Goal: Task Accomplishment & Management: Manage account settings

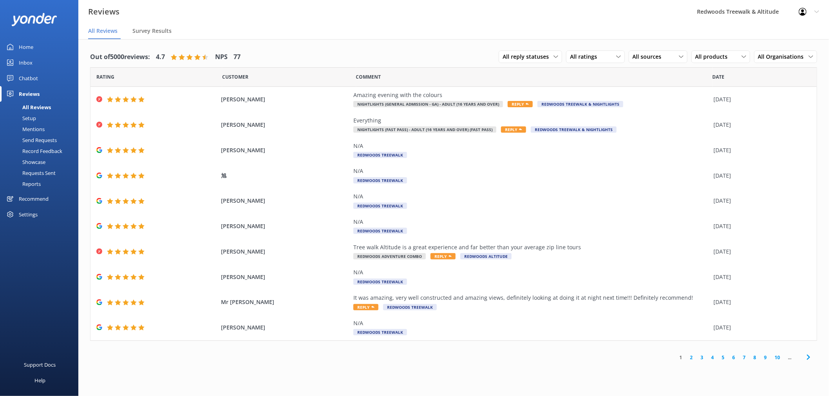
click at [45, 48] on link "Home" at bounding box center [39, 47] width 78 height 16
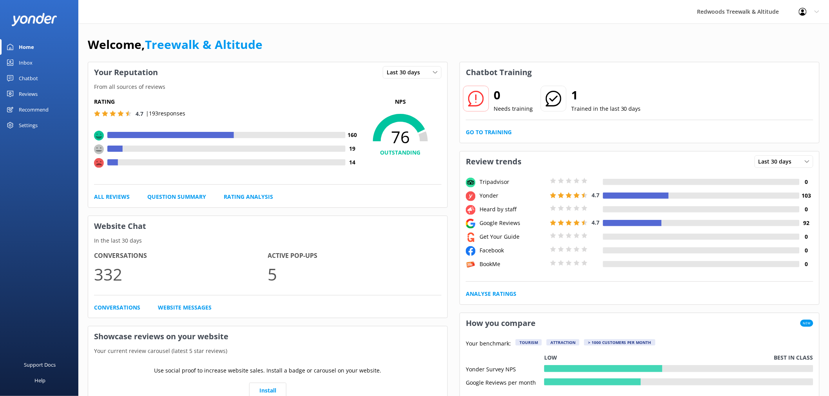
click at [38, 63] on link "Inbox" at bounding box center [39, 63] width 78 height 16
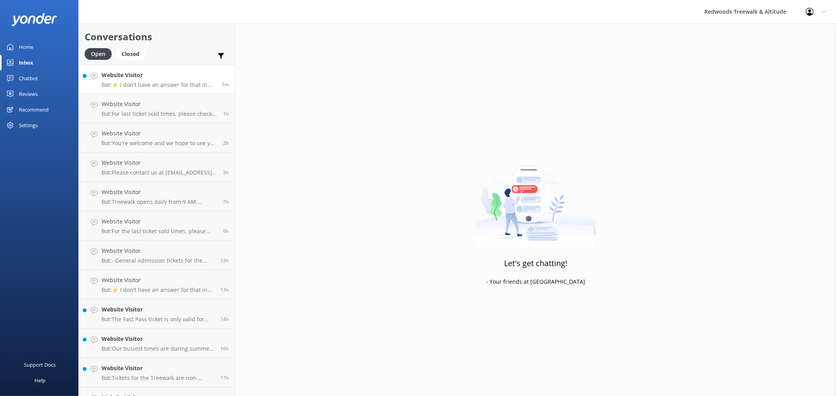
click at [157, 77] on h4 "Website Visitor" at bounding box center [158, 75] width 114 height 9
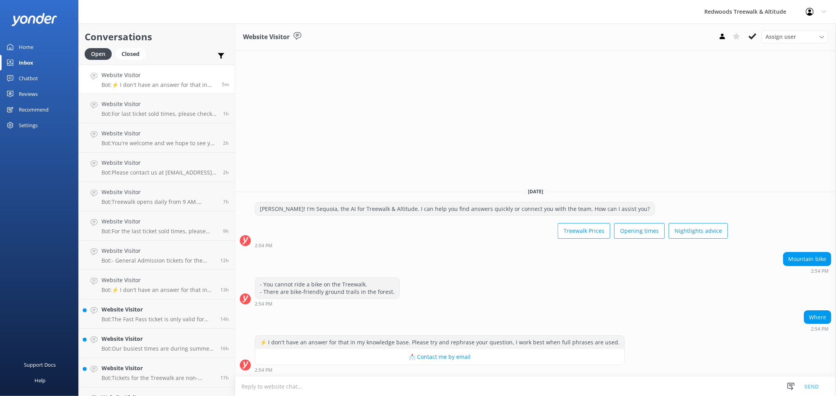
click at [46, 88] on link "Reviews" at bounding box center [39, 94] width 78 height 16
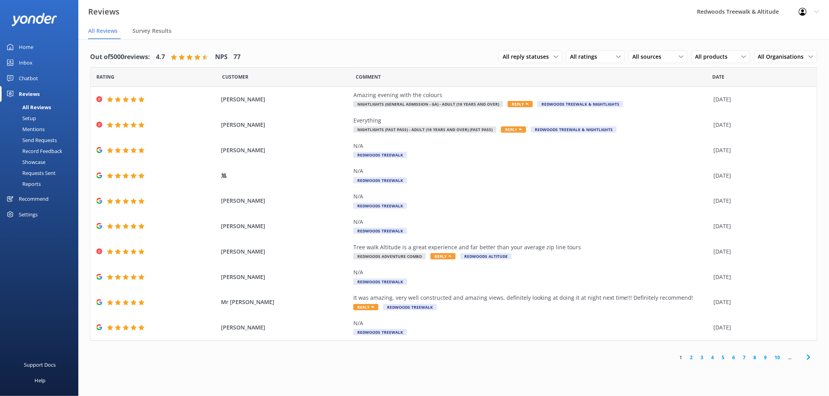
click at [42, 42] on link "Home" at bounding box center [39, 47] width 78 height 16
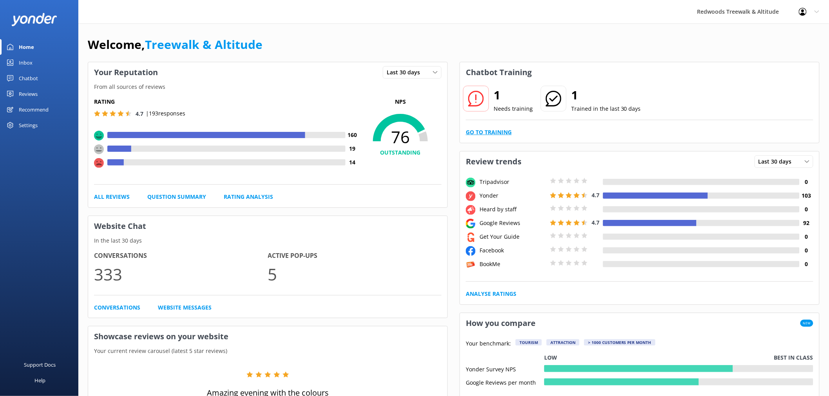
click at [494, 135] on link "Go to Training" at bounding box center [489, 132] width 46 height 9
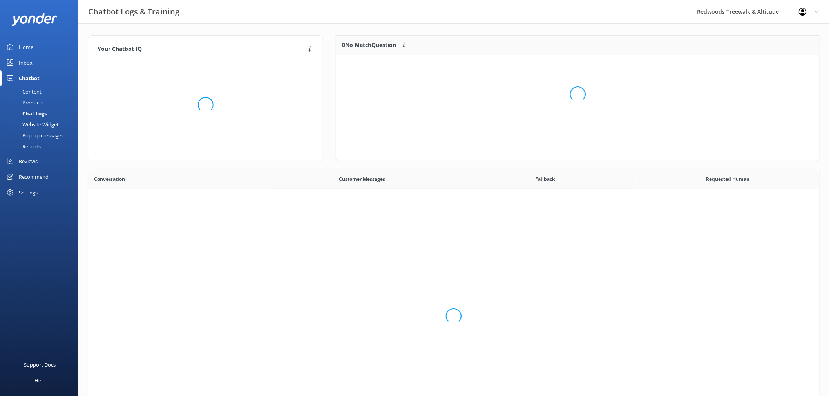
scroll to position [33, 476]
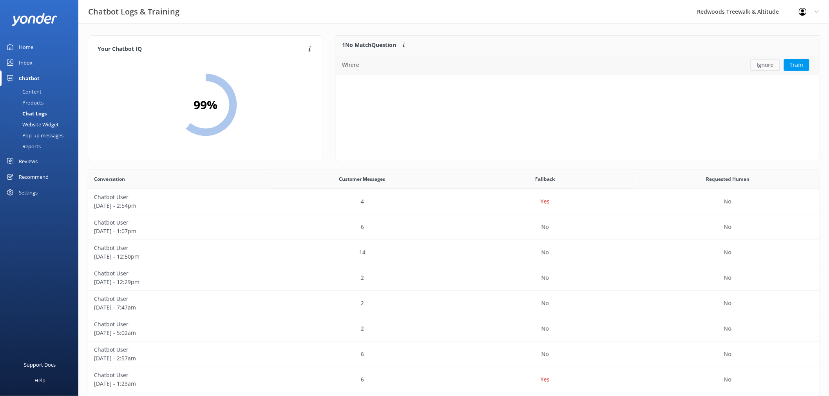
click at [761, 67] on button "Ignore" at bounding box center [765, 65] width 29 height 12
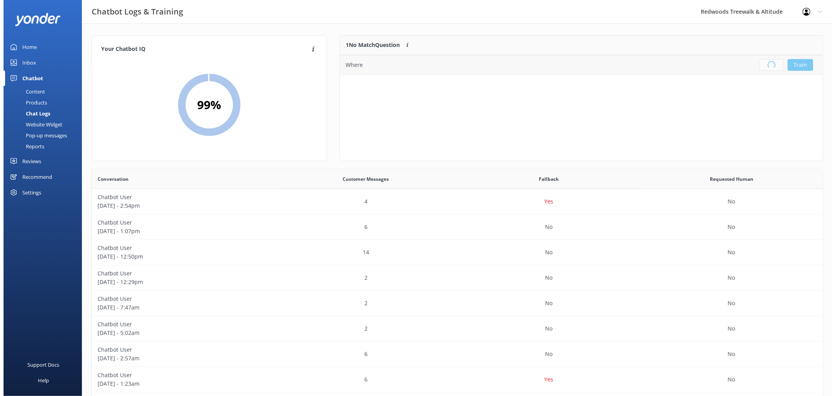
scroll to position [91, 476]
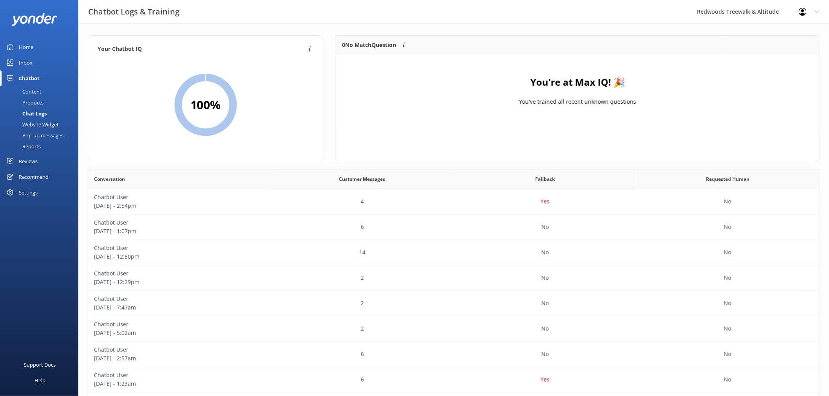
click at [43, 65] on link "Inbox" at bounding box center [39, 63] width 78 height 16
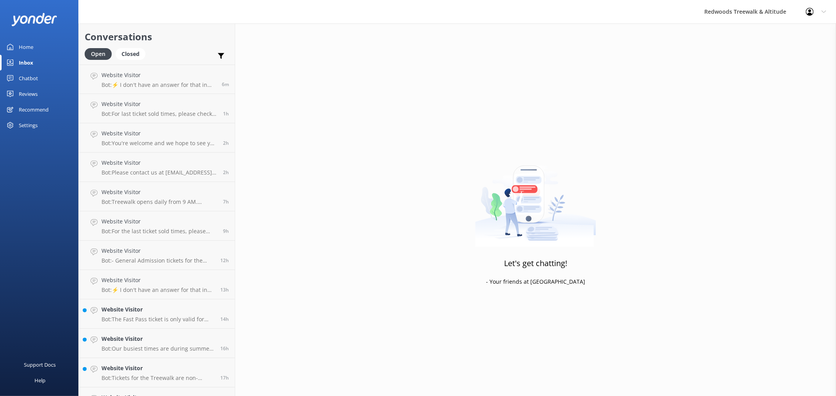
click at [45, 46] on link "Home" at bounding box center [39, 47] width 78 height 16
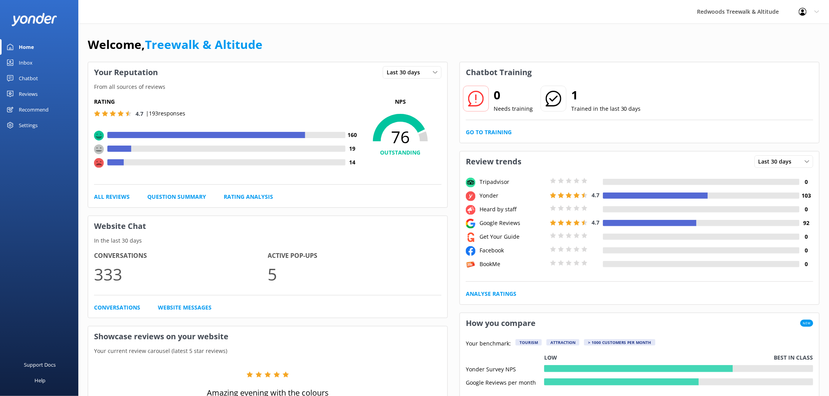
click at [47, 93] on link "Reviews" at bounding box center [39, 94] width 78 height 16
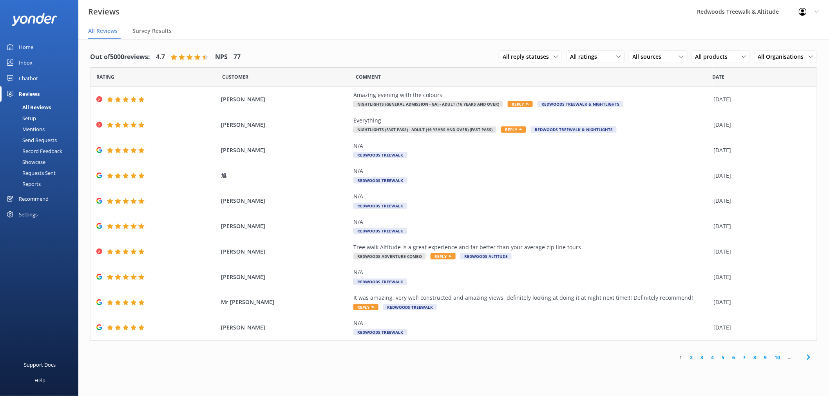
click at [37, 46] on link "Home" at bounding box center [39, 47] width 78 height 16
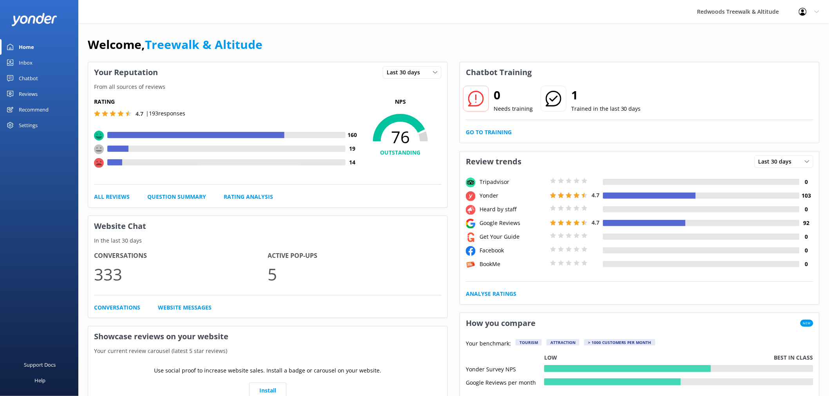
click at [42, 91] on link "Reviews" at bounding box center [39, 94] width 78 height 16
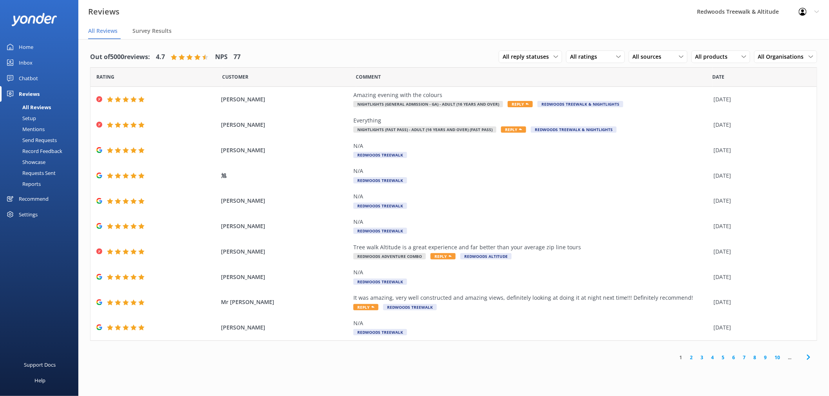
click at [42, 65] on link "Inbox" at bounding box center [39, 63] width 78 height 16
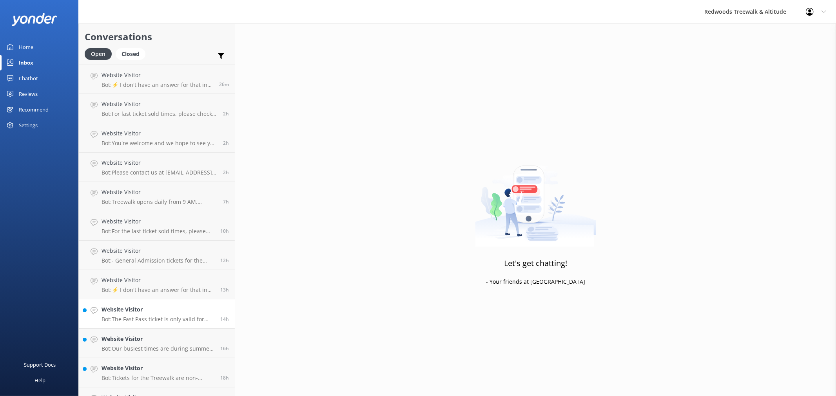
click at [133, 306] on h4 "Website Visitor" at bounding box center [157, 310] width 113 height 9
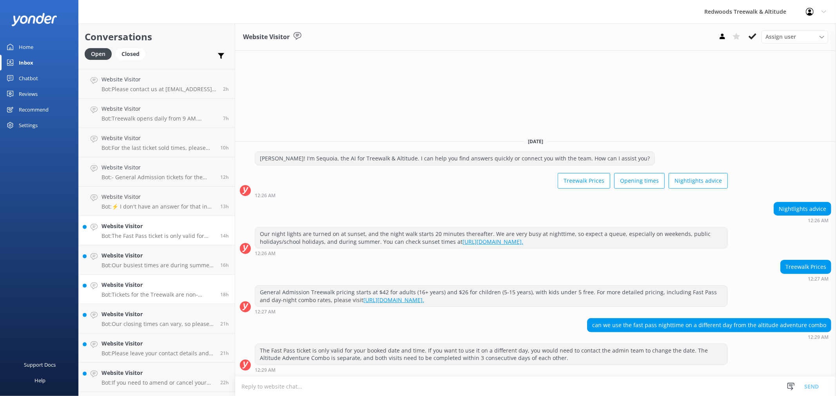
scroll to position [87, 0]
click at [150, 262] on p "Bot: Our busiest times are during summer, public/school holidays, and weekends,…" at bounding box center [157, 262] width 113 height 7
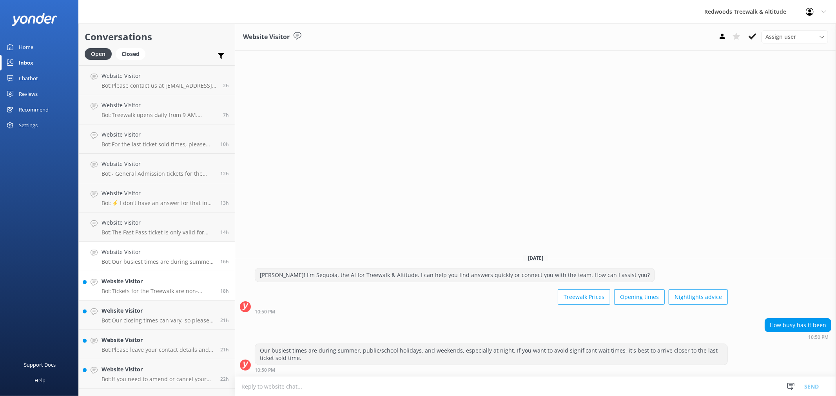
click at [150, 281] on h4 "Website Visitor" at bounding box center [157, 281] width 113 height 9
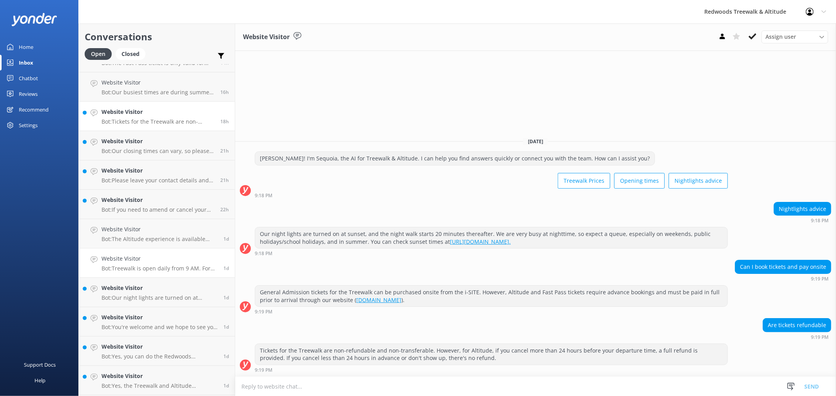
scroll to position [261, 0]
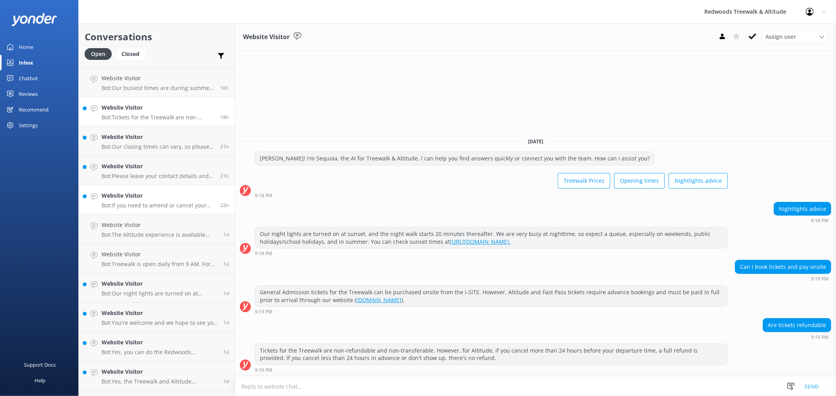
click at [150, 208] on p "Bot: If you need to amend or cancel your Treewalk tickets, please contact us at…" at bounding box center [157, 205] width 113 height 7
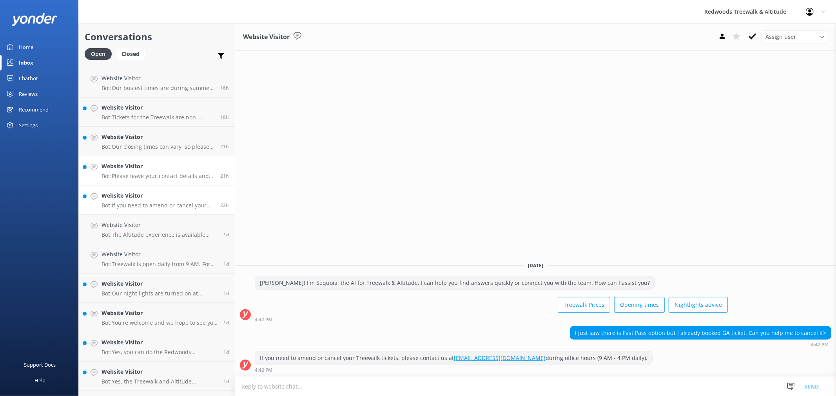
click at [150, 157] on link "Website Visitor Bot: Please leave your contact details and any other informatio…" at bounding box center [157, 170] width 156 height 29
click at [152, 133] on h4 "Website Visitor" at bounding box center [157, 137] width 113 height 9
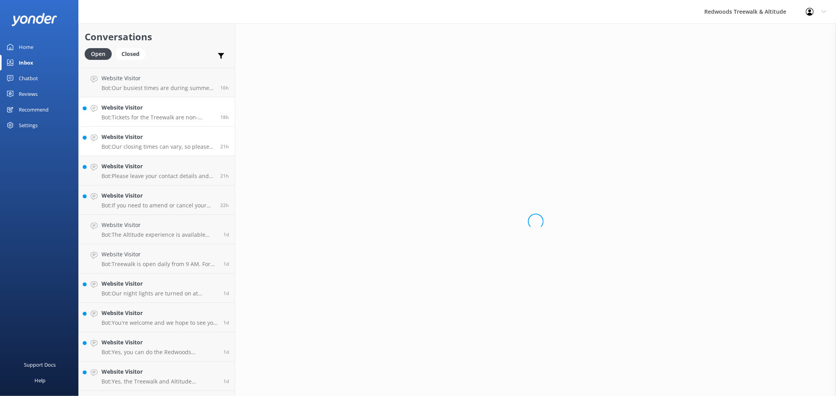
click at [151, 112] on div "Website Visitor Bot: Tickets for the Treewalk are non-refundable and non-transf…" at bounding box center [157, 111] width 113 height 17
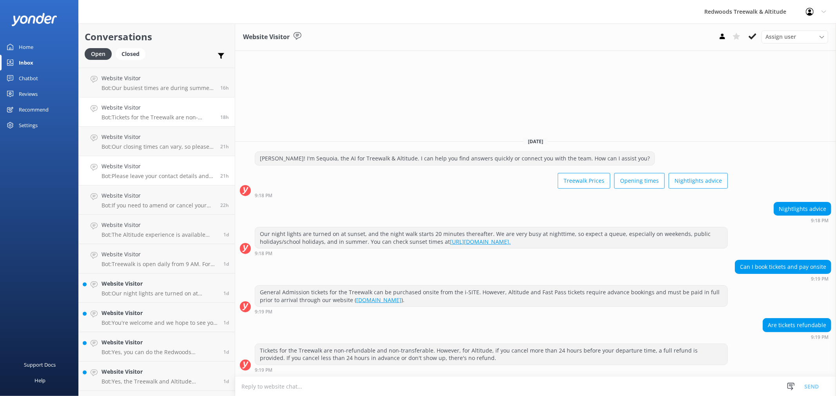
click at [148, 170] on h4 "Website Visitor" at bounding box center [157, 166] width 113 height 9
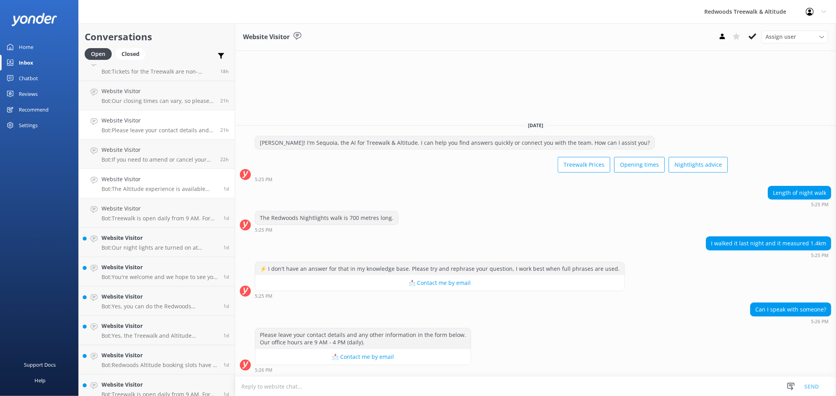
scroll to position [348, 0]
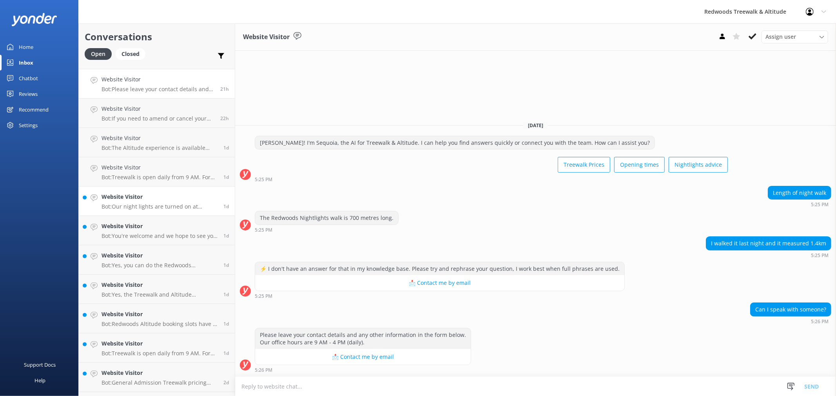
click at [143, 204] on p "Bot: Our night lights are turned on at sunset, and the night walk starts 20 min…" at bounding box center [159, 206] width 116 height 7
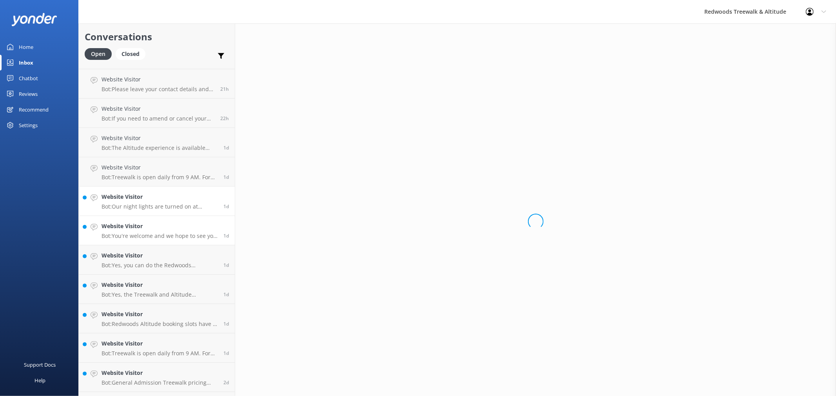
click at [140, 233] on p "Bot: You're welcome and we hope to see you at [GEOGRAPHIC_DATA] & Altitude soon!" at bounding box center [159, 236] width 116 height 7
click at [138, 266] on p "Bot: Yes, you can do the Redwoods Nightlights walk in the rain. The canopy prov…" at bounding box center [159, 265] width 116 height 7
click at [132, 290] on div "Website Visitor Bot: Yes, the Treewalk and Altitude experiences are great all-w…" at bounding box center [159, 289] width 116 height 17
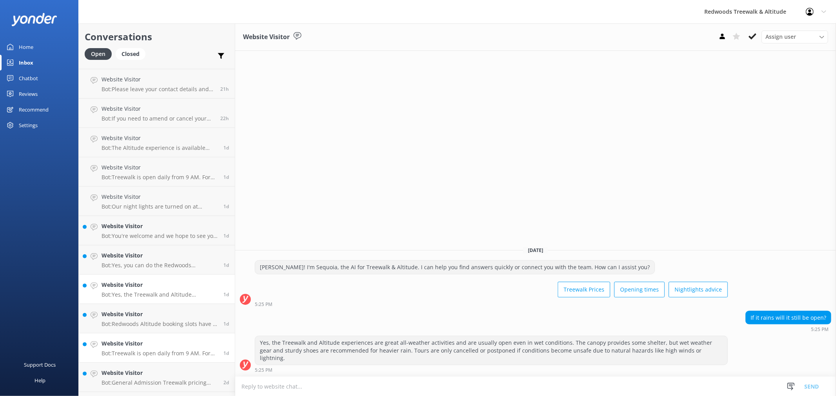
click at [131, 340] on h4 "Website Visitor" at bounding box center [159, 344] width 116 height 9
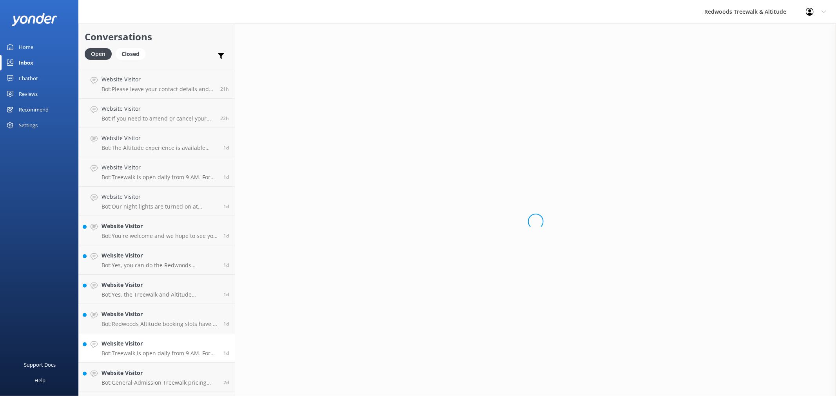
drag, startPoint x: 132, startPoint y: 352, endPoint x: 134, endPoint y: 348, distance: 4.4
click at [132, 352] on p "Bot: Treewalk is open daily from 9 AM. For last ticket sold times, please check…" at bounding box center [159, 353] width 116 height 7
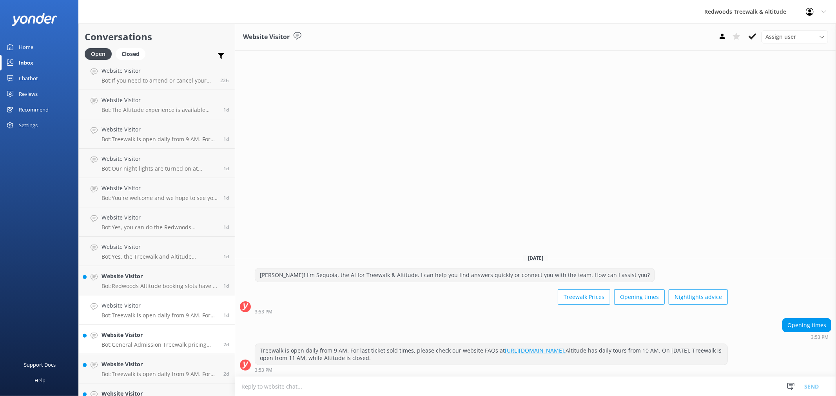
scroll to position [479, 0]
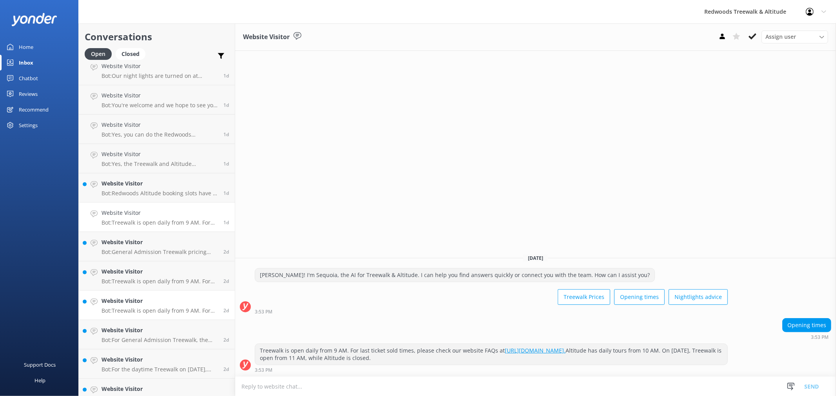
click at [145, 299] on h4 "Website Visitor" at bounding box center [159, 301] width 116 height 9
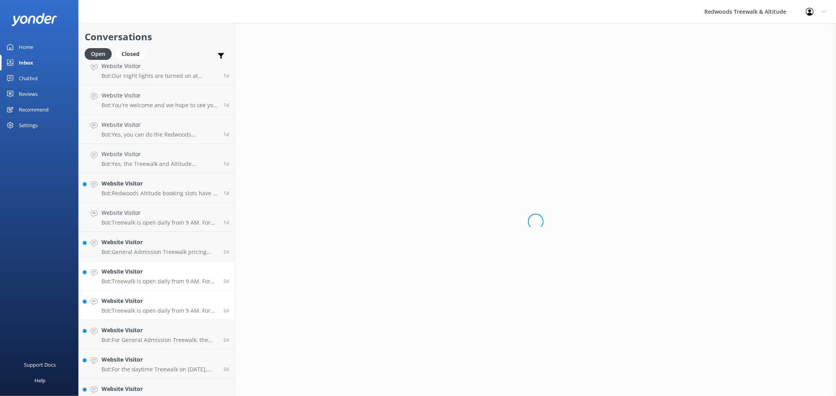
click at [142, 271] on h4 "Website Visitor" at bounding box center [159, 272] width 116 height 9
click at [139, 241] on h4 "Website Visitor" at bounding box center [159, 242] width 116 height 9
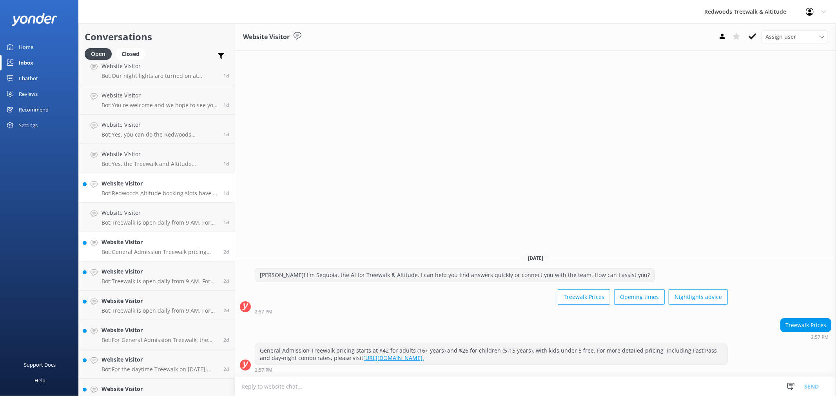
click at [143, 187] on h4 "Website Visitor" at bounding box center [159, 183] width 116 height 9
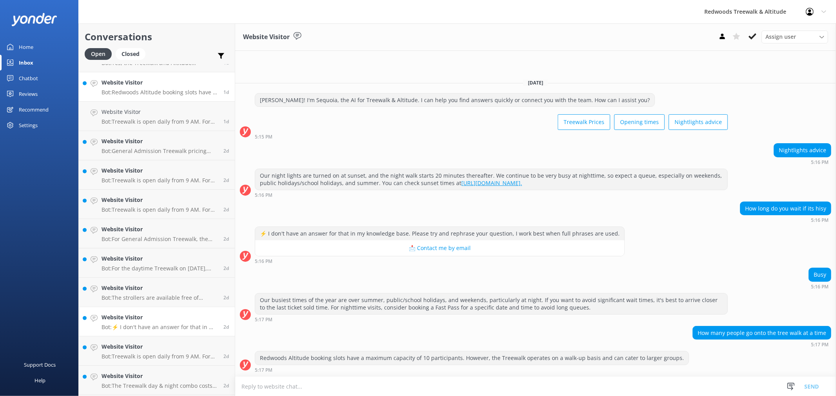
scroll to position [653, 0]
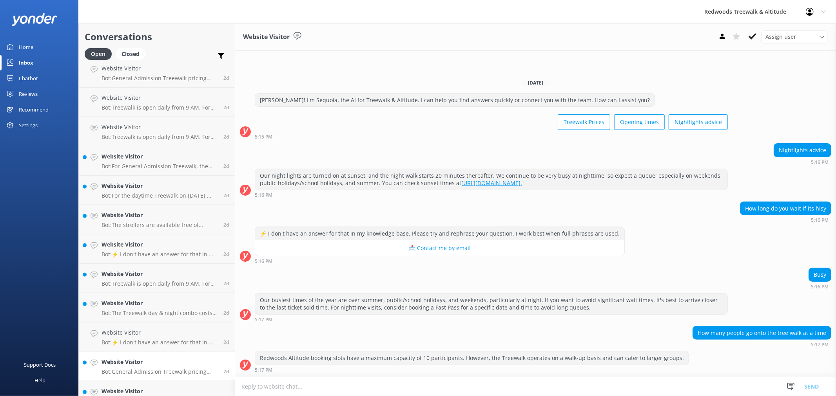
click at [144, 355] on link "Website Visitor Bot: General Admission Treewalk pricing starts at $42 for adult…" at bounding box center [157, 366] width 156 height 29
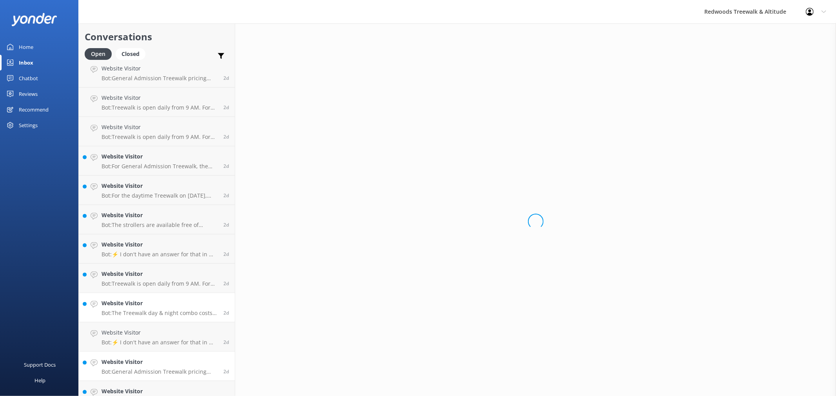
click at [139, 304] on h4 "Website Visitor" at bounding box center [159, 303] width 116 height 9
click at [136, 267] on link "Website Visitor Bot: Treewalk is open daily from 9 AM. For last ticket sold tim…" at bounding box center [157, 278] width 156 height 29
click at [136, 236] on link "Website Visitor Bot: ⚡ I don't have an answer for that in my knowledge base. Pl…" at bounding box center [157, 249] width 156 height 29
click at [139, 212] on h4 "Website Visitor" at bounding box center [159, 215] width 116 height 9
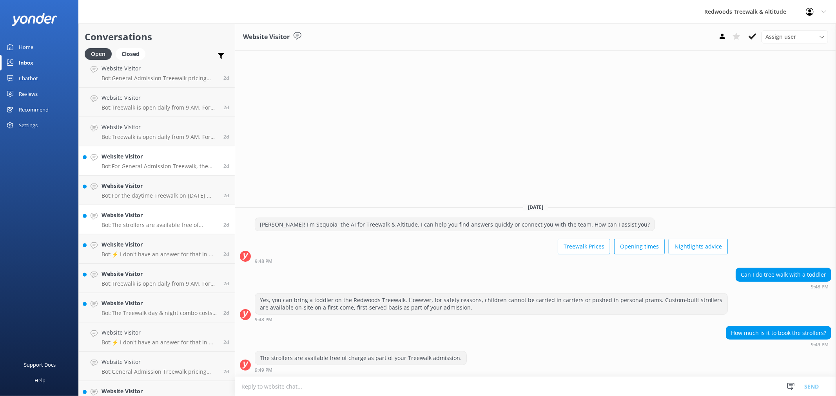
click at [139, 167] on p "Bot: For General Admission Treewalk, the price for 2 adults and up to 3 childre…" at bounding box center [159, 166] width 116 height 7
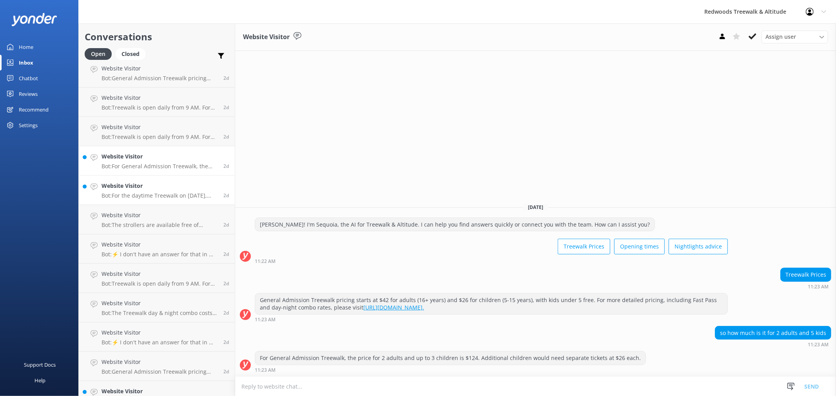
click at [133, 181] on link "Website Visitor Bot: For the daytime Treewalk on [DATE], you don't need to rese…" at bounding box center [157, 190] width 156 height 29
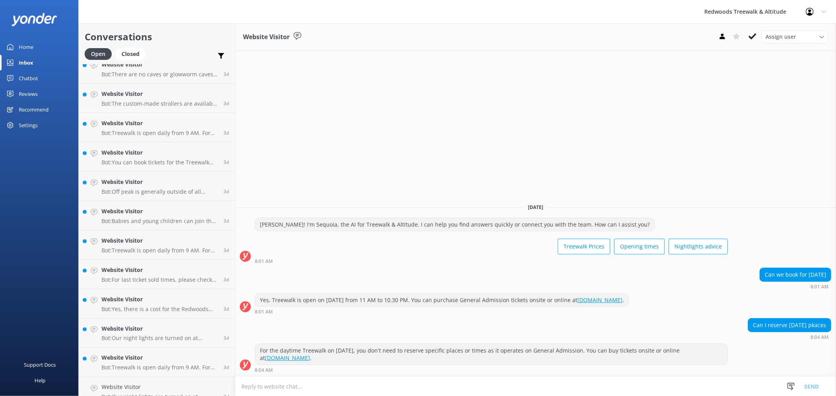
scroll to position [1001, 0]
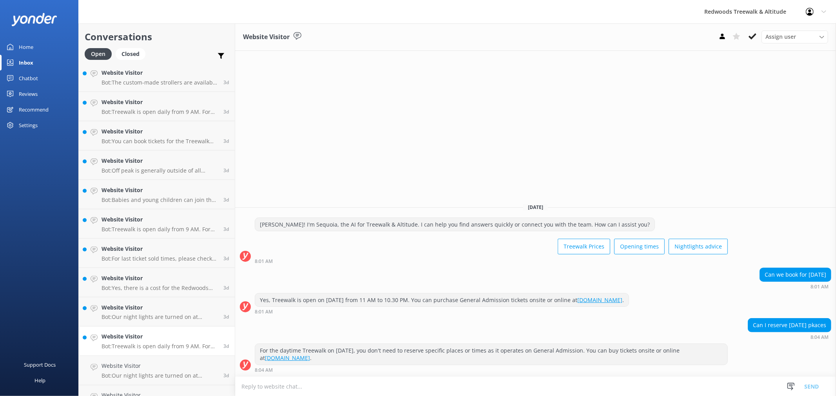
click at [158, 347] on p "Bot: Treewalk is open daily from 9 AM. For last ticket sold times, please check…" at bounding box center [159, 347] width 116 height 7
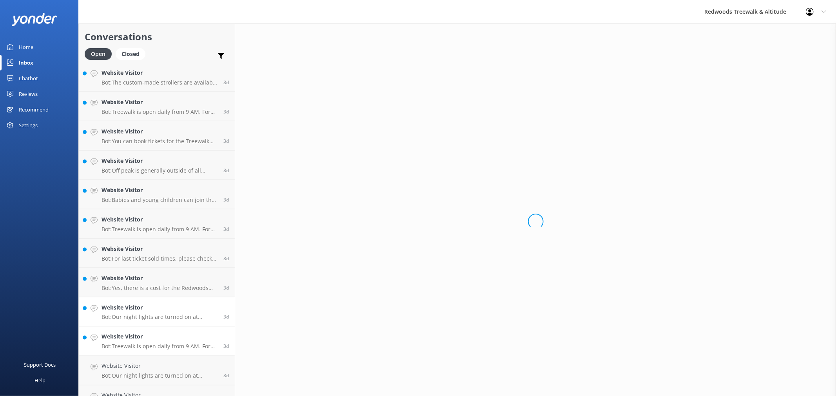
click at [154, 309] on h4 "Website Visitor" at bounding box center [159, 308] width 116 height 9
click at [156, 287] on p "Bot: Yes, there is a cost for the Redwoods Nightlights. General Admission price…" at bounding box center [159, 288] width 116 height 7
click at [157, 253] on h4 "Website Visitor" at bounding box center [159, 249] width 116 height 9
click at [157, 222] on h4 "Website Visitor" at bounding box center [159, 219] width 116 height 9
click at [157, 193] on h4 "Website Visitor" at bounding box center [159, 190] width 116 height 9
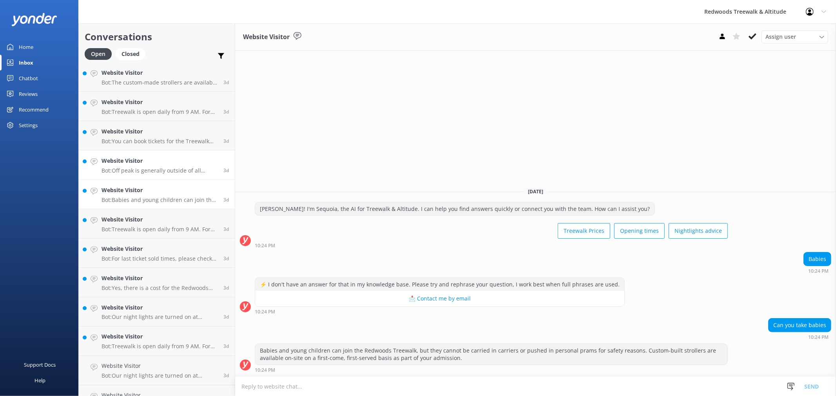
click at [157, 171] on p "Bot: Off peak is generally outside of all school holidays, public holidays, [DA…" at bounding box center [159, 170] width 116 height 7
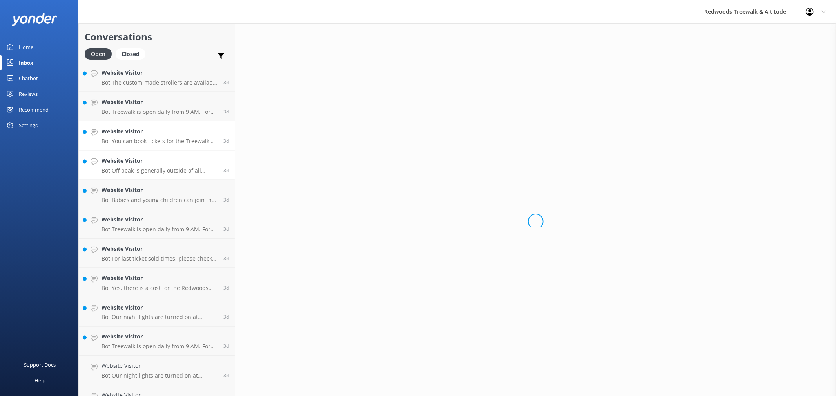
click at [158, 145] on link "Website Visitor Bot: You can book tickets for the Treewalk online at [DOMAIN_NA…" at bounding box center [157, 135] width 156 height 29
click at [158, 121] on link "Website Visitor Bot: You can book tickets for the Treewalk online at [DOMAIN_NA…" at bounding box center [157, 135] width 156 height 29
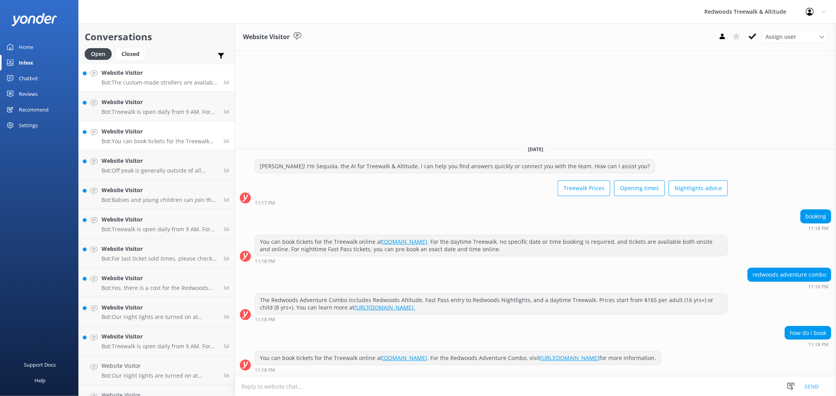
click at [165, 89] on link "Website Visitor Bot: The custom-made strollers are available free of charge as …" at bounding box center [157, 77] width 156 height 29
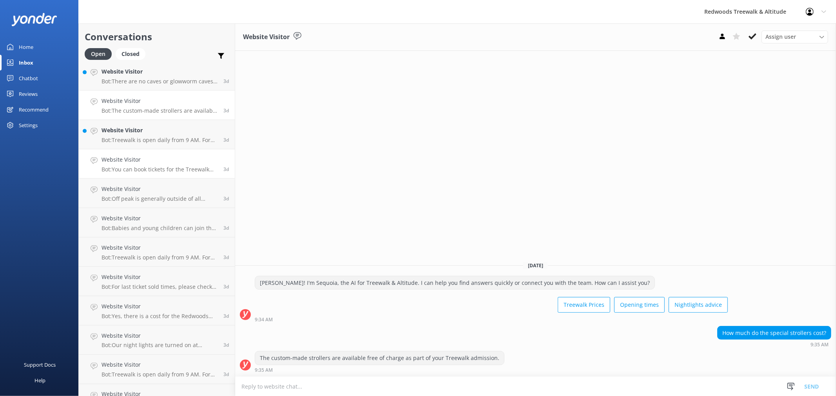
scroll to position [957, 0]
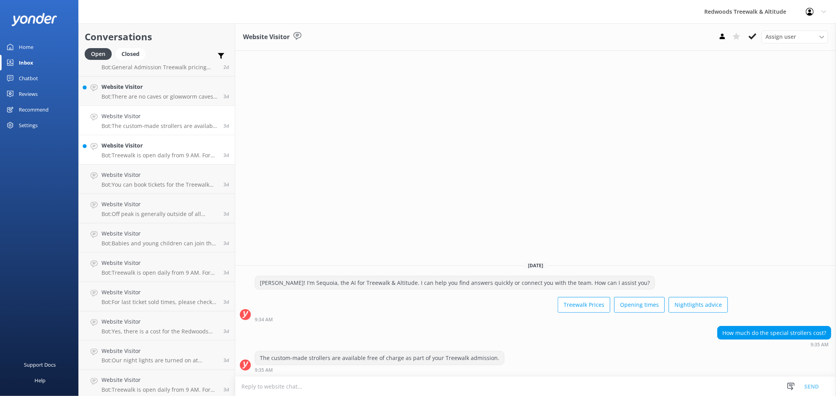
click at [145, 143] on h4 "Website Visitor" at bounding box center [159, 145] width 116 height 9
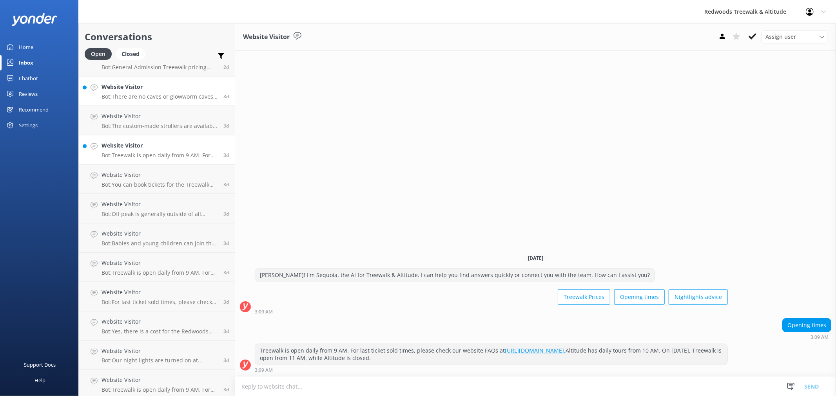
click at [148, 100] on link "Website Visitor Bot: There are no caves or glowworm caves at [GEOGRAPHIC_DATA].…" at bounding box center [157, 91] width 156 height 29
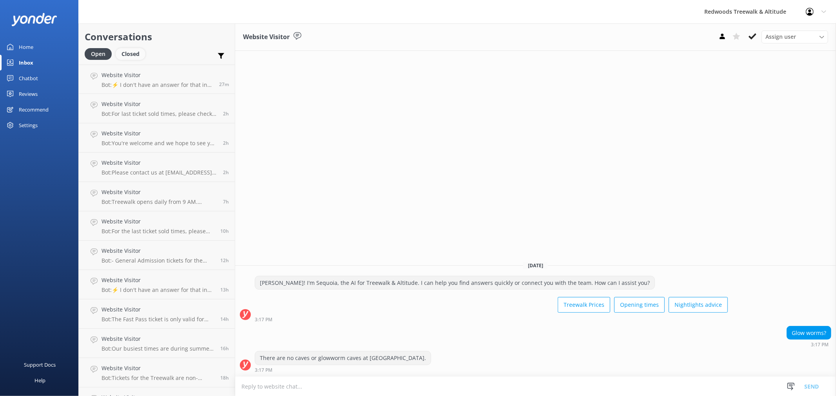
click at [116, 56] on div "Closed" at bounding box center [131, 54] width 30 height 12
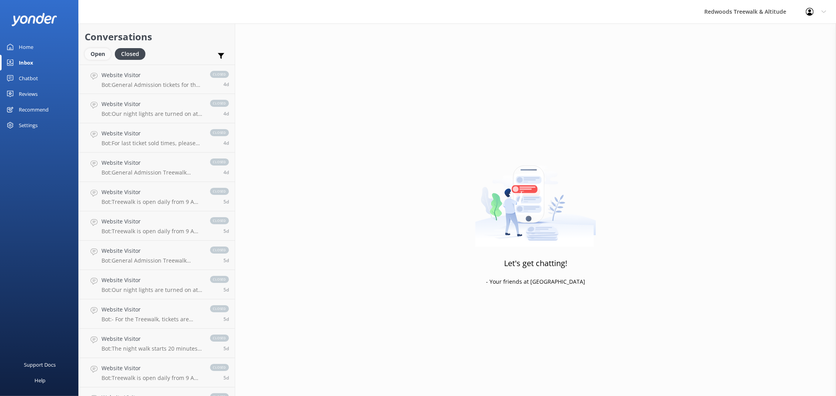
click at [96, 55] on div "Open" at bounding box center [98, 54] width 26 height 12
click at [130, 54] on div "Closed" at bounding box center [131, 54] width 30 height 12
click at [101, 57] on div "Open" at bounding box center [98, 54] width 26 height 12
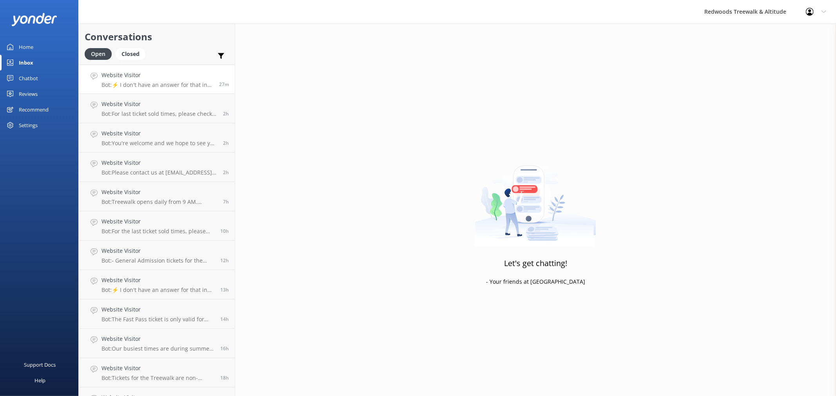
click at [155, 82] on p "Bot: ⚡ I don't have an answer for that in my knowledge base. Please try and rep…" at bounding box center [157, 84] width 112 height 7
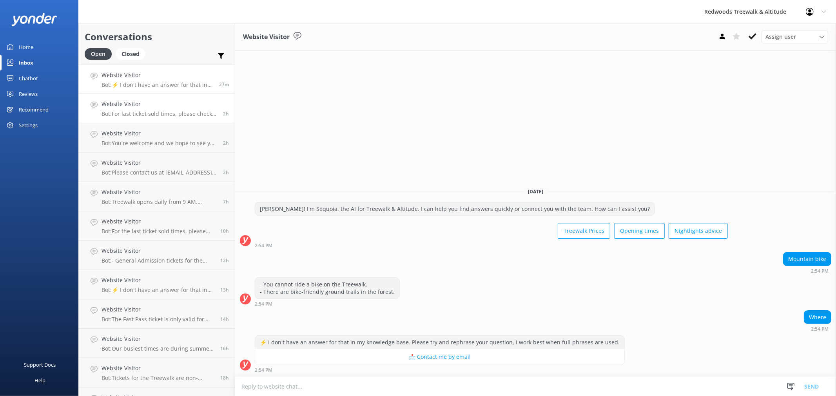
click at [150, 110] on div "Website Visitor Bot: For last ticket sold times, please check our website FAQs …" at bounding box center [159, 108] width 116 height 17
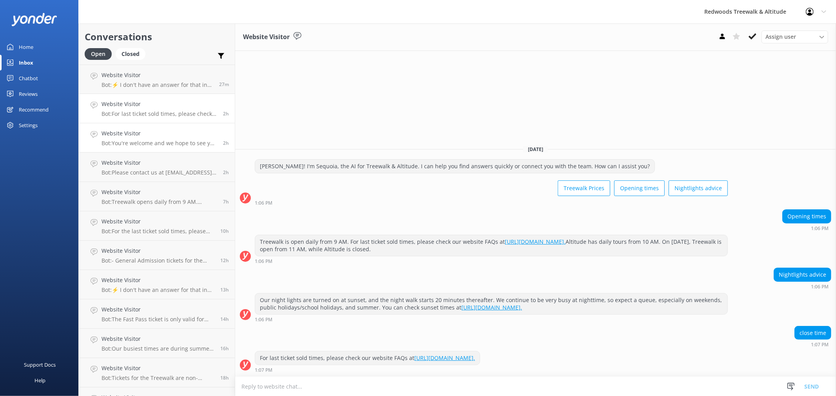
click at [151, 136] on h4 "Website Visitor" at bounding box center [159, 133] width 116 height 9
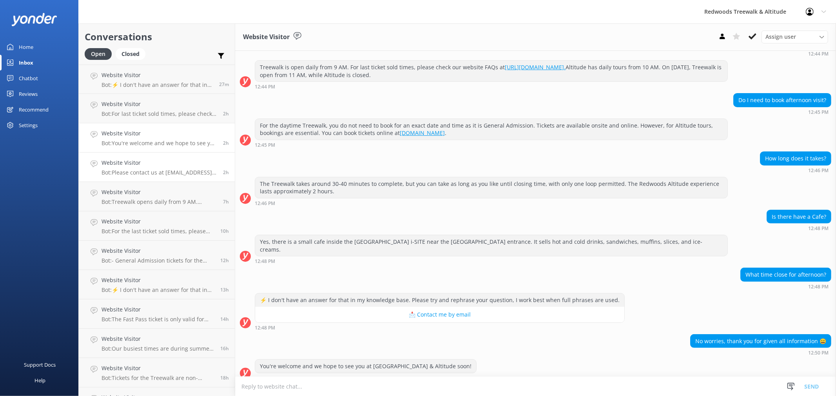
scroll to position [146, 0]
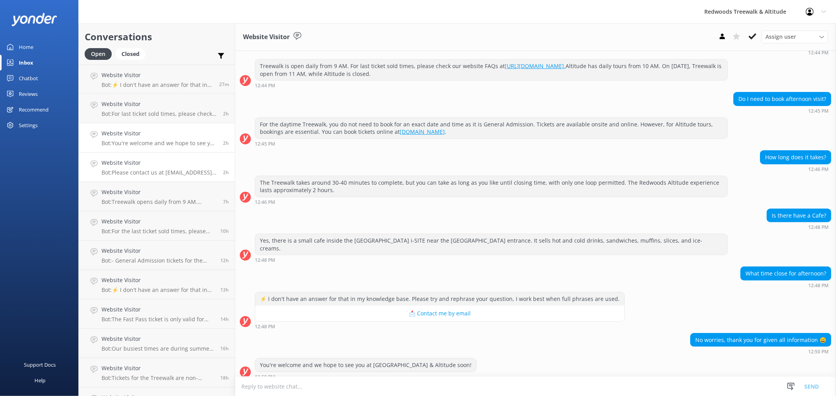
click at [154, 170] on p "Bot: Please contact us at [EMAIL_ADDRESS][DOMAIN_NAME] for further information …" at bounding box center [159, 172] width 116 height 7
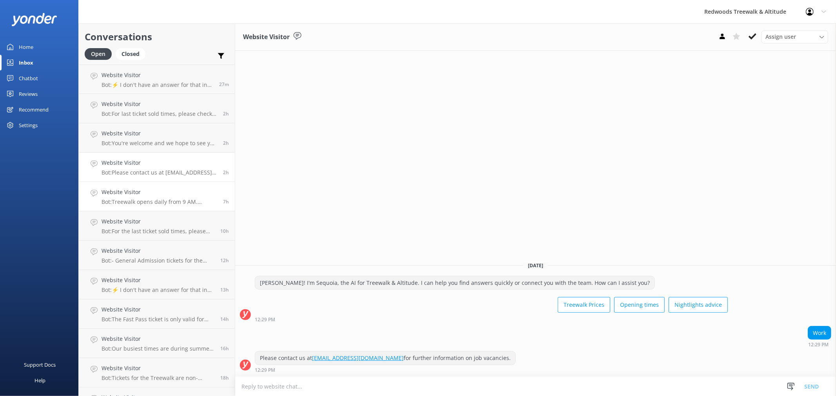
click at [151, 190] on h4 "Website Visitor" at bounding box center [159, 192] width 116 height 9
click at [142, 223] on h4 "Website Visitor" at bounding box center [157, 221] width 113 height 9
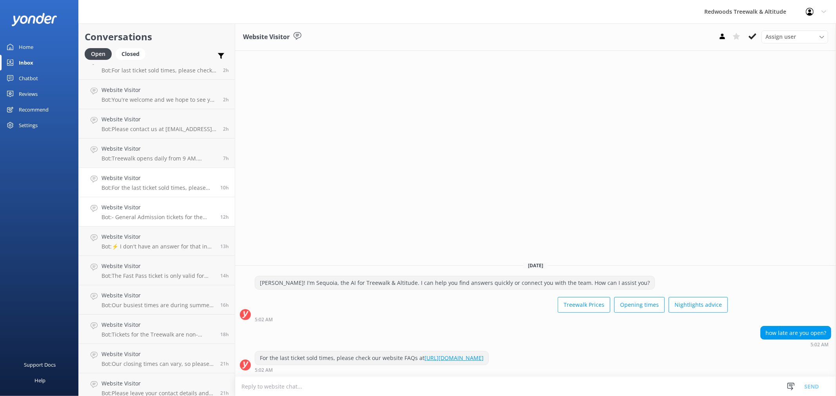
click at [145, 214] on p "Bot: - General Admission tickets for the Treewalk are interchangeable between d…" at bounding box center [157, 217] width 113 height 7
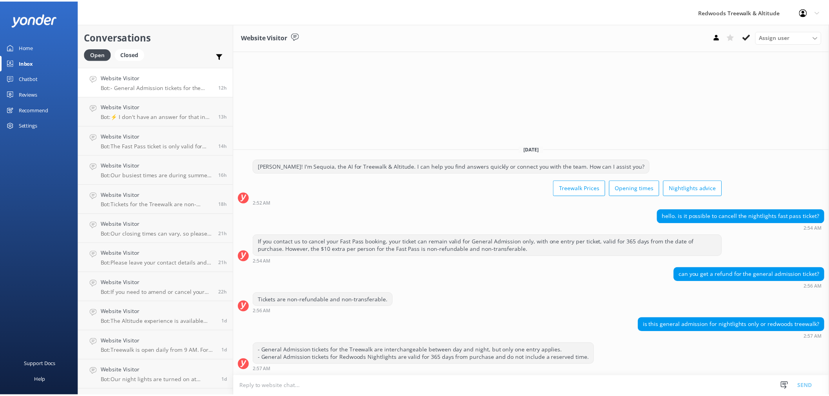
scroll to position [174, 0]
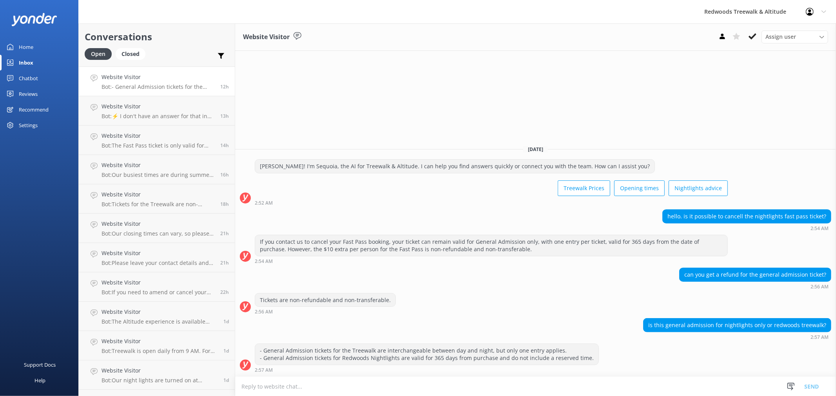
click at [32, 49] on div "Home" at bounding box center [26, 47] width 14 height 16
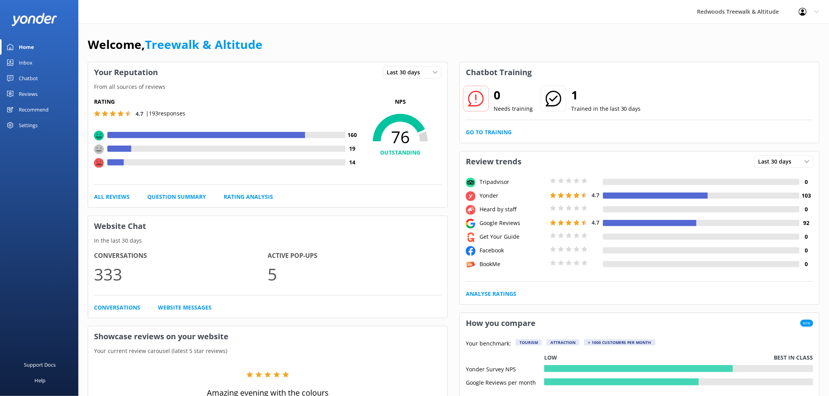
click at [32, 91] on div "Reviews" at bounding box center [28, 94] width 19 height 16
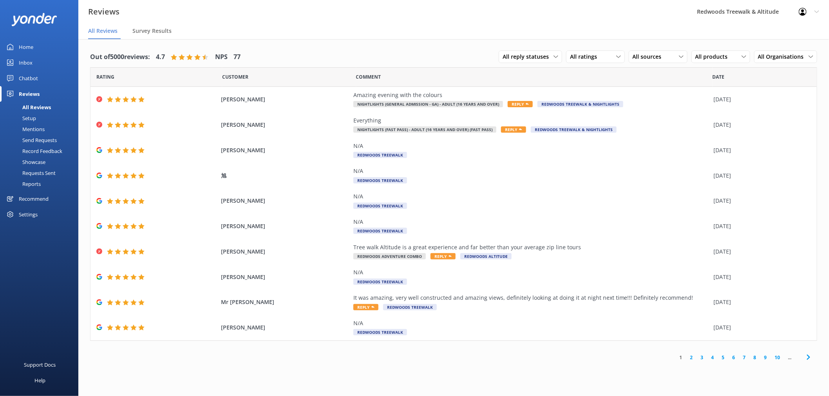
click at [36, 50] on link "Home" at bounding box center [39, 47] width 78 height 16
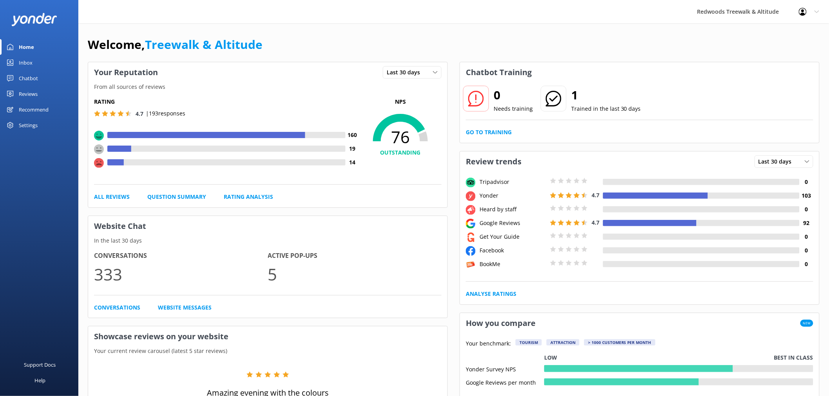
drag, startPoint x: 53, startPoint y: 94, endPoint x: 50, endPoint y: 91, distance: 4.4
click at [53, 94] on link "Reviews" at bounding box center [39, 94] width 78 height 16
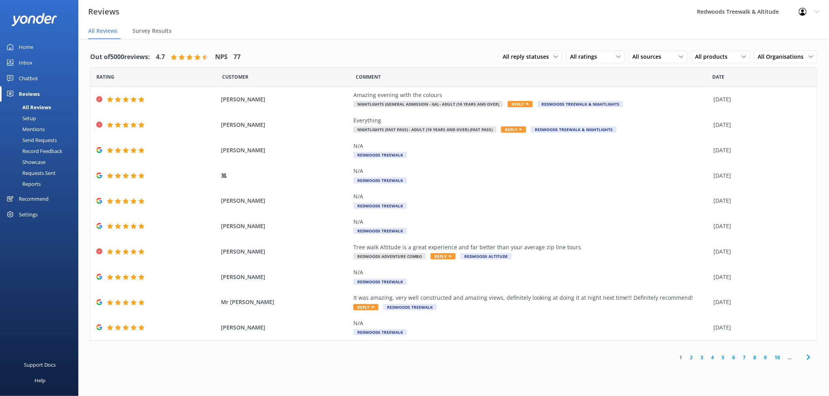
click at [47, 61] on link "Inbox" at bounding box center [39, 63] width 78 height 16
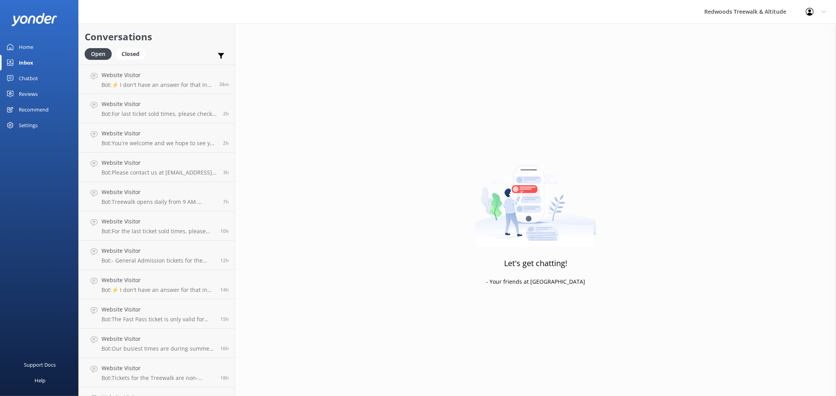
click at [40, 53] on link "Home" at bounding box center [39, 47] width 78 height 16
